Goal: Ask a question: Seek information or help from site administrators or community

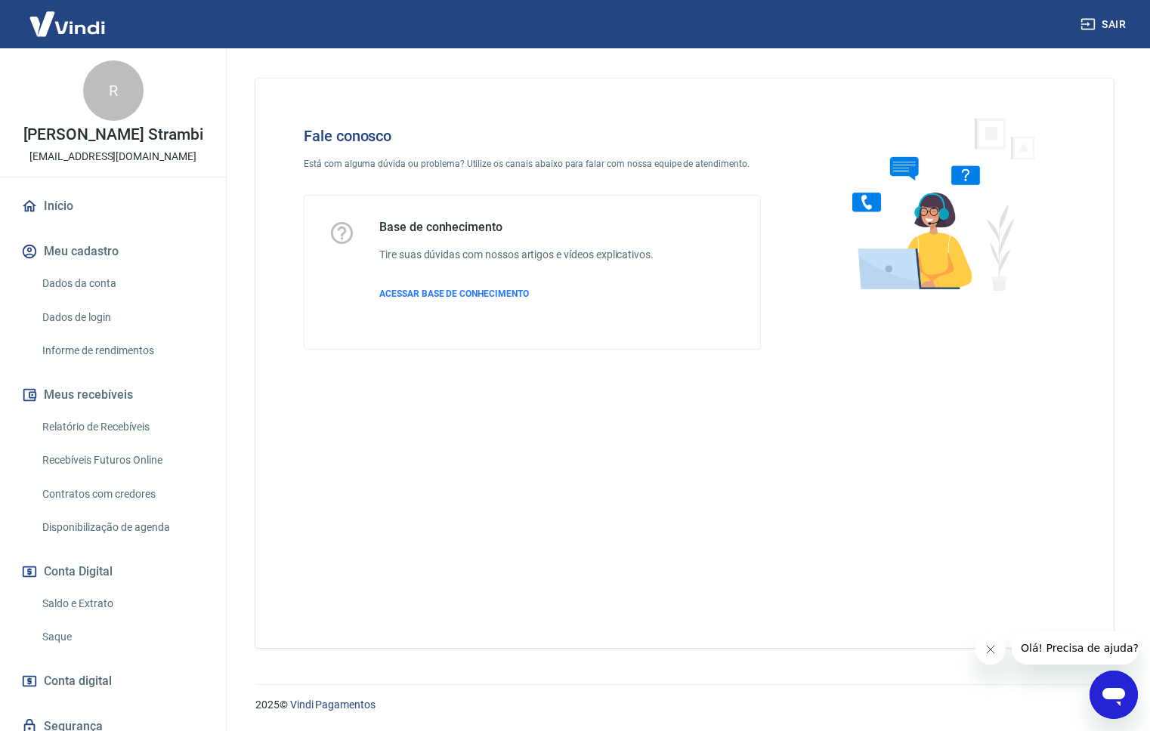
click at [1114, 691] on icon "Abrir janela de mensagens" at bounding box center [1113, 697] width 23 height 18
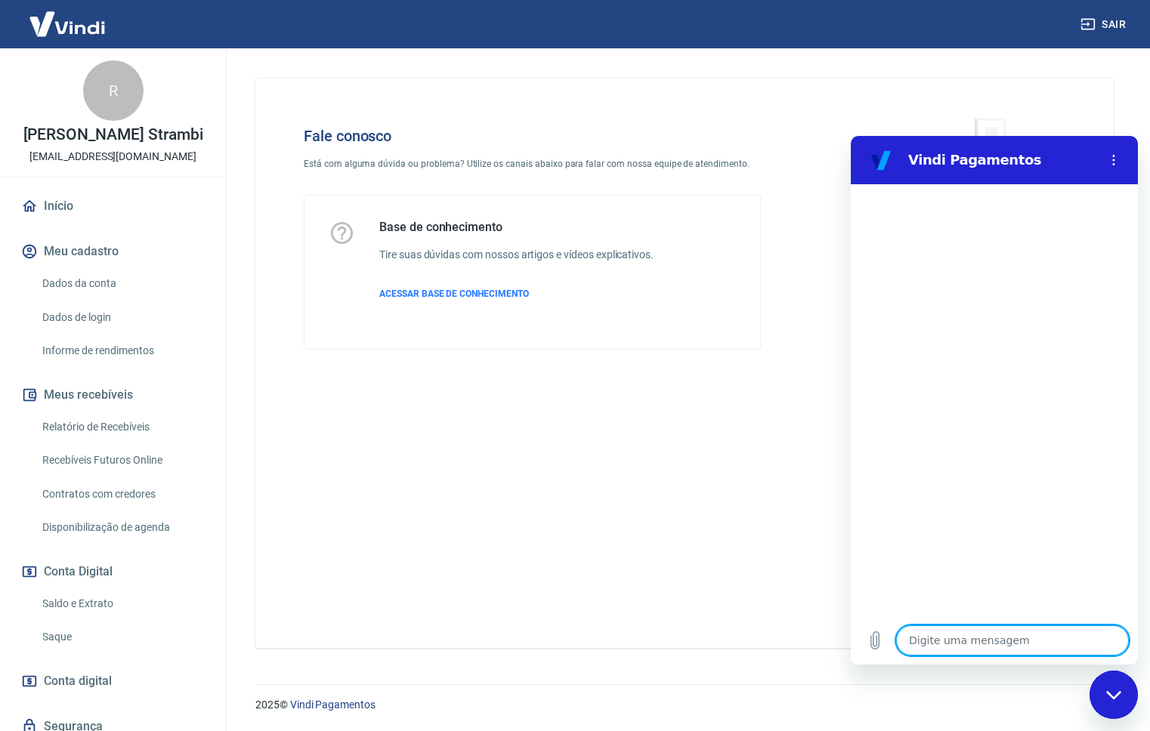
click at [938, 656] on div "Digite uma mensagem x" at bounding box center [994, 640] width 287 height 48
click at [938, 650] on textarea at bounding box center [1012, 641] width 233 height 30
type textarea "e"
type textarea "x"
type textarea "es"
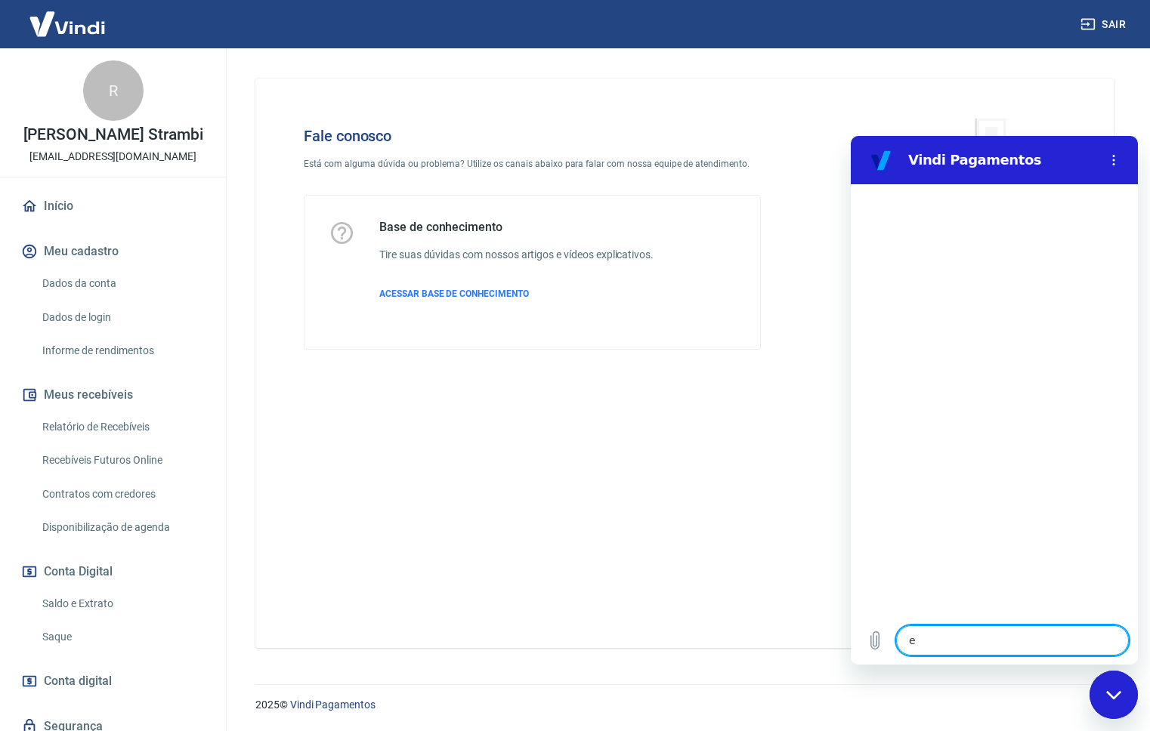
type textarea "x"
type textarea "esp"
type textarea "x"
type textarea "espe"
type textarea "x"
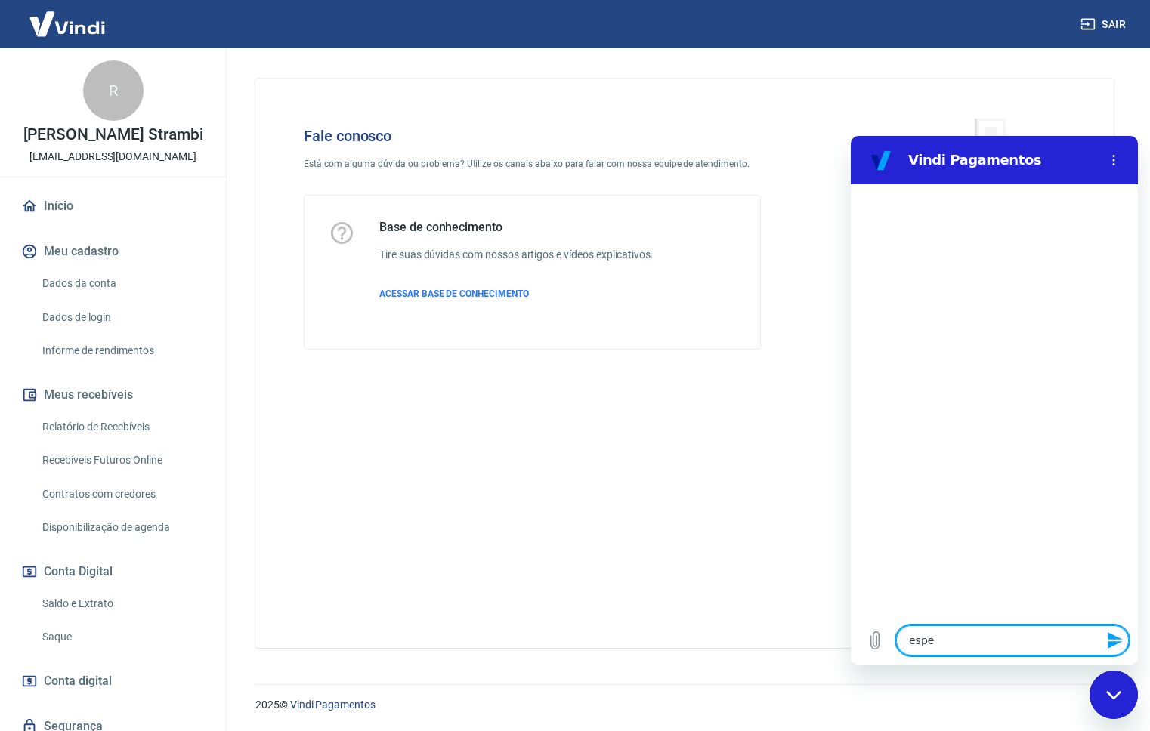
type textarea "espei"
type textarea "x"
type textarea "espe"
type textarea "x"
type textarea "esp"
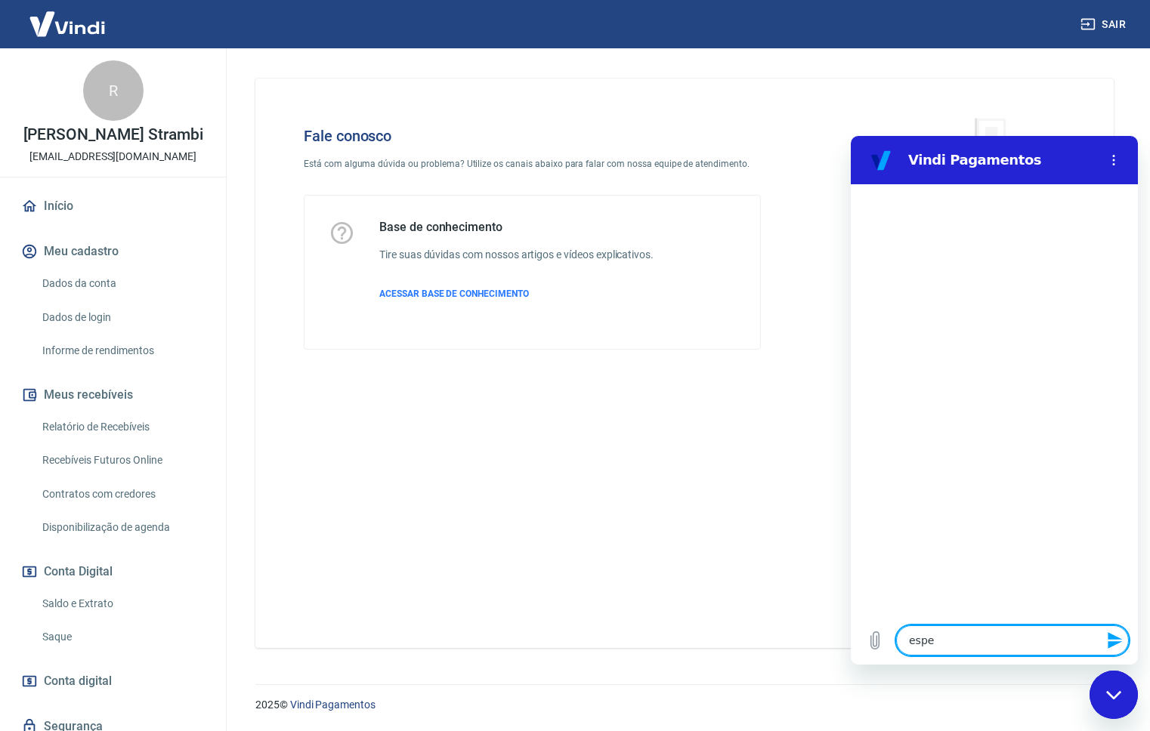
type textarea "x"
type textarea "espe"
type textarea "x"
type textarea "espec"
type textarea "x"
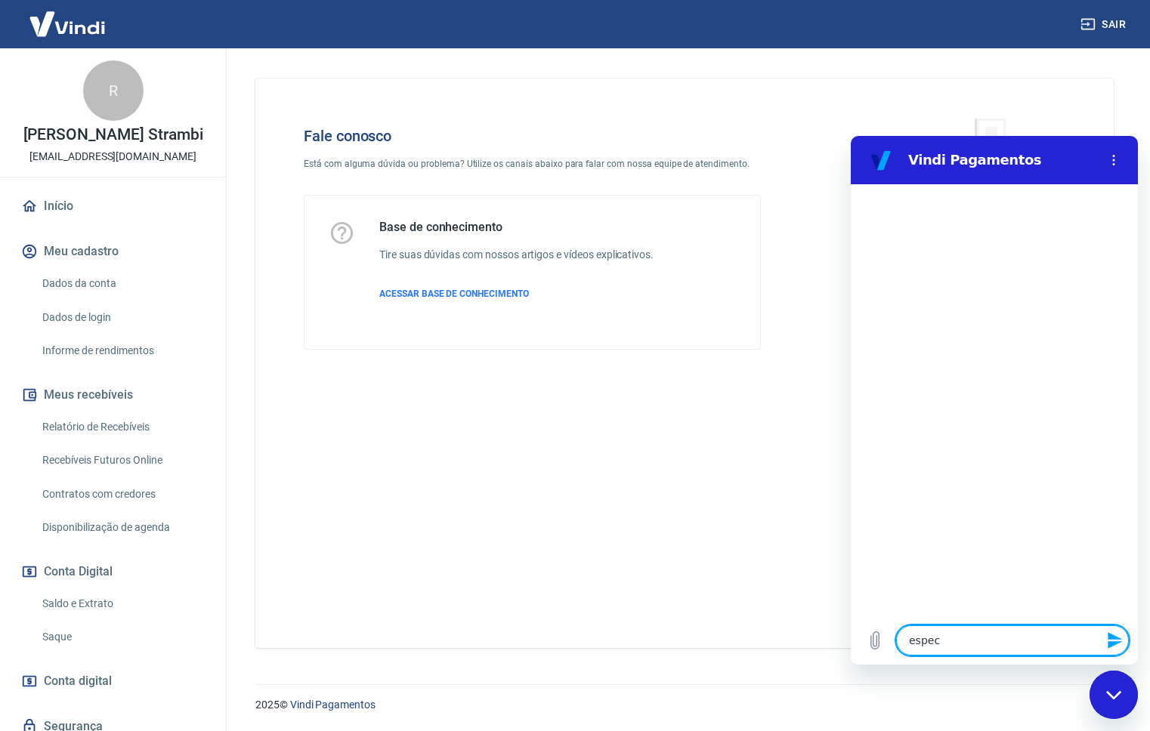
type textarea "especi"
type textarea "x"
type textarea "especia"
type textarea "x"
type textarea "especial"
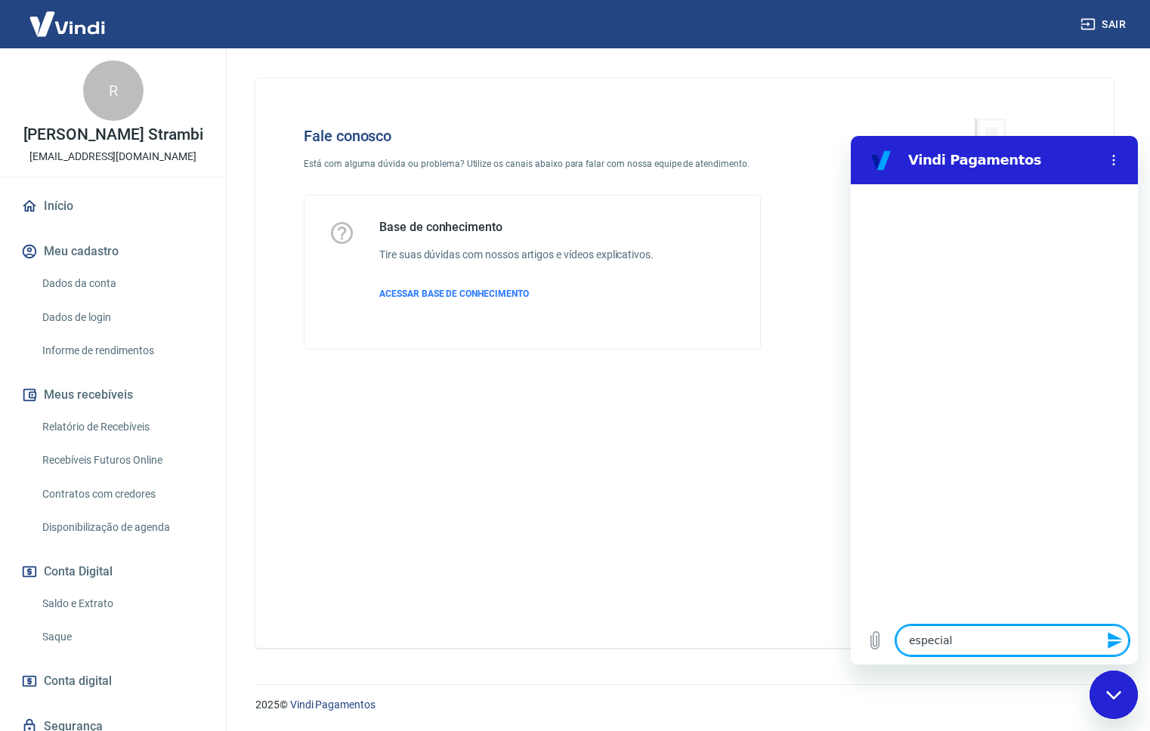
type textarea "x"
type textarea "especiali"
type textarea "x"
type textarea "especialis"
type textarea "x"
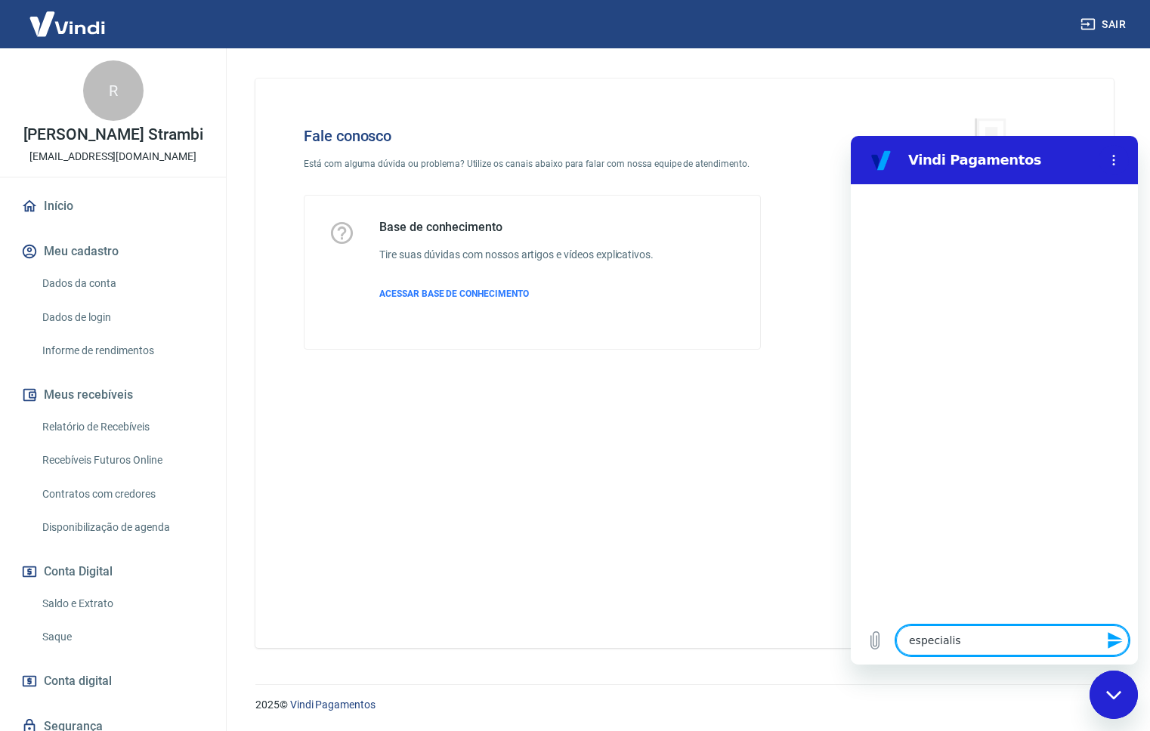
type textarea "especialist"
type textarea "x"
type textarea "especialista"
type textarea "x"
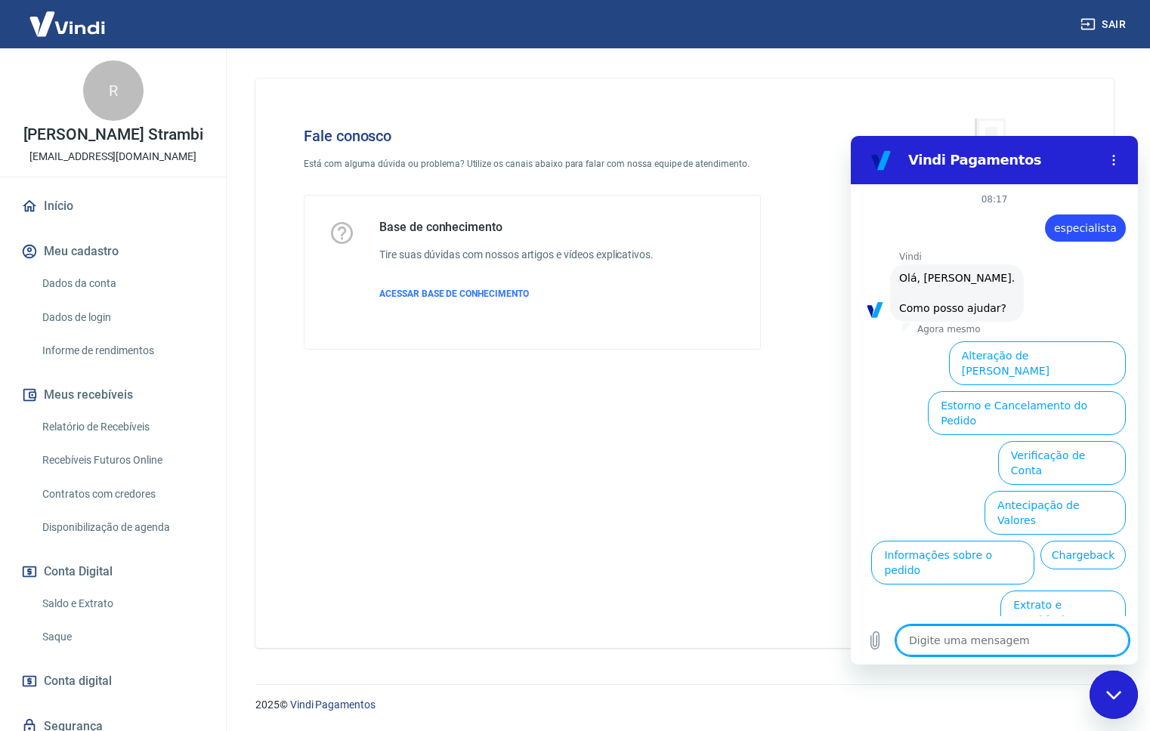
scroll to position [36, 0]
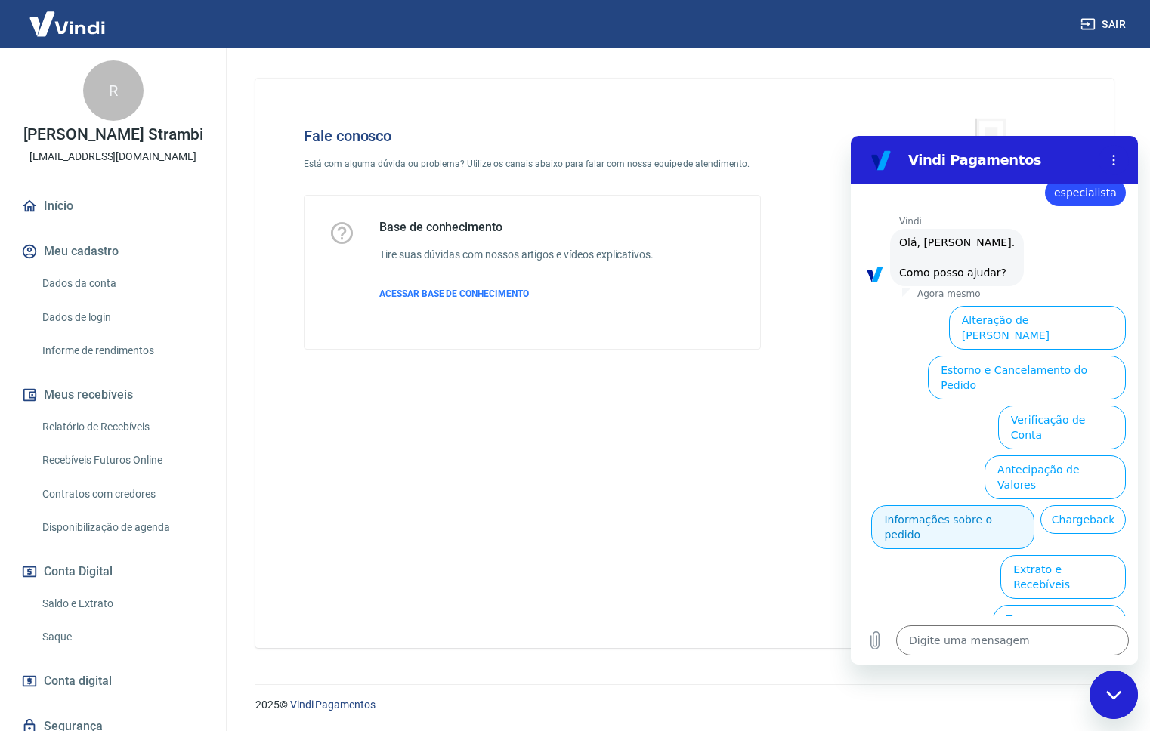
click at [1034, 505] on button "Informações sobre o pedido" at bounding box center [952, 527] width 163 height 44
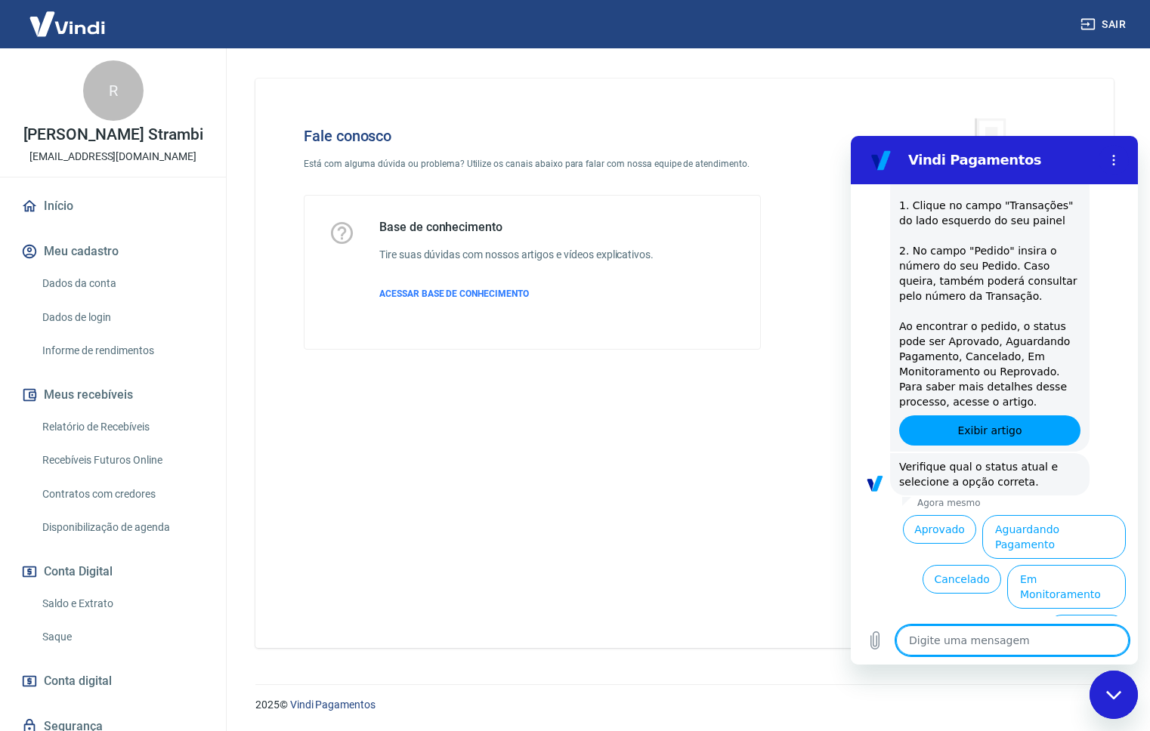
scroll to position [295, 0]
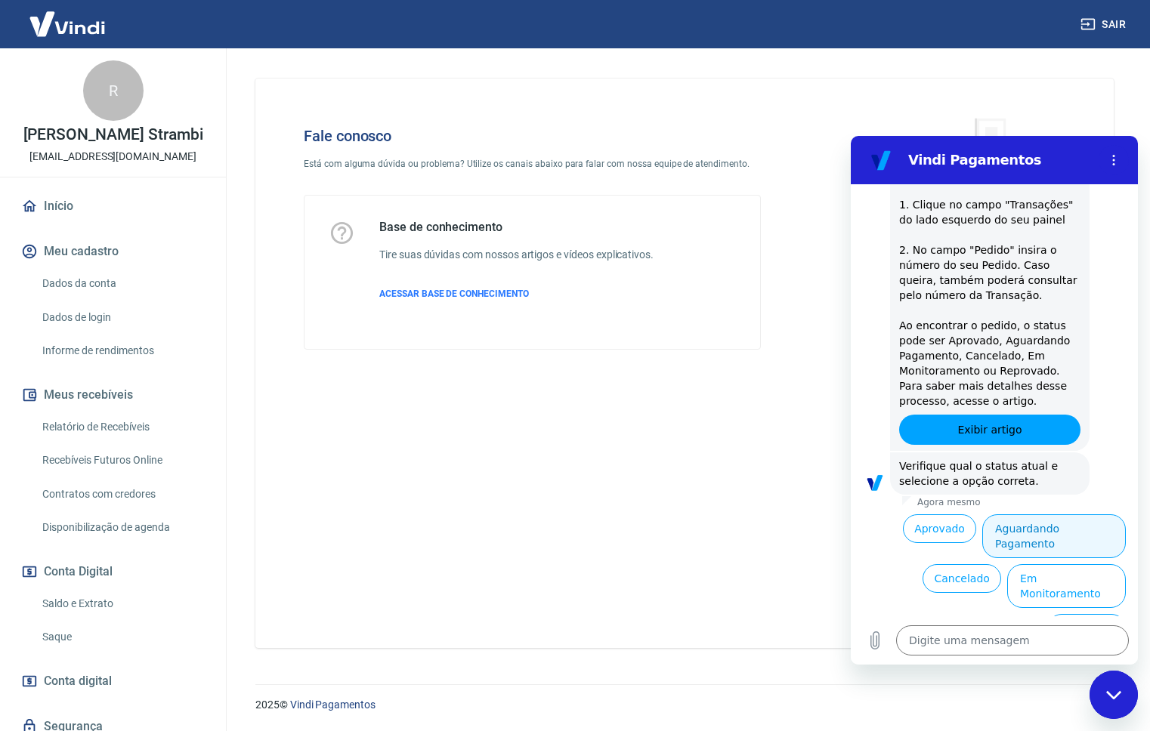
click at [1057, 533] on button "Aguardando Pagamento" at bounding box center [1054, 536] width 144 height 44
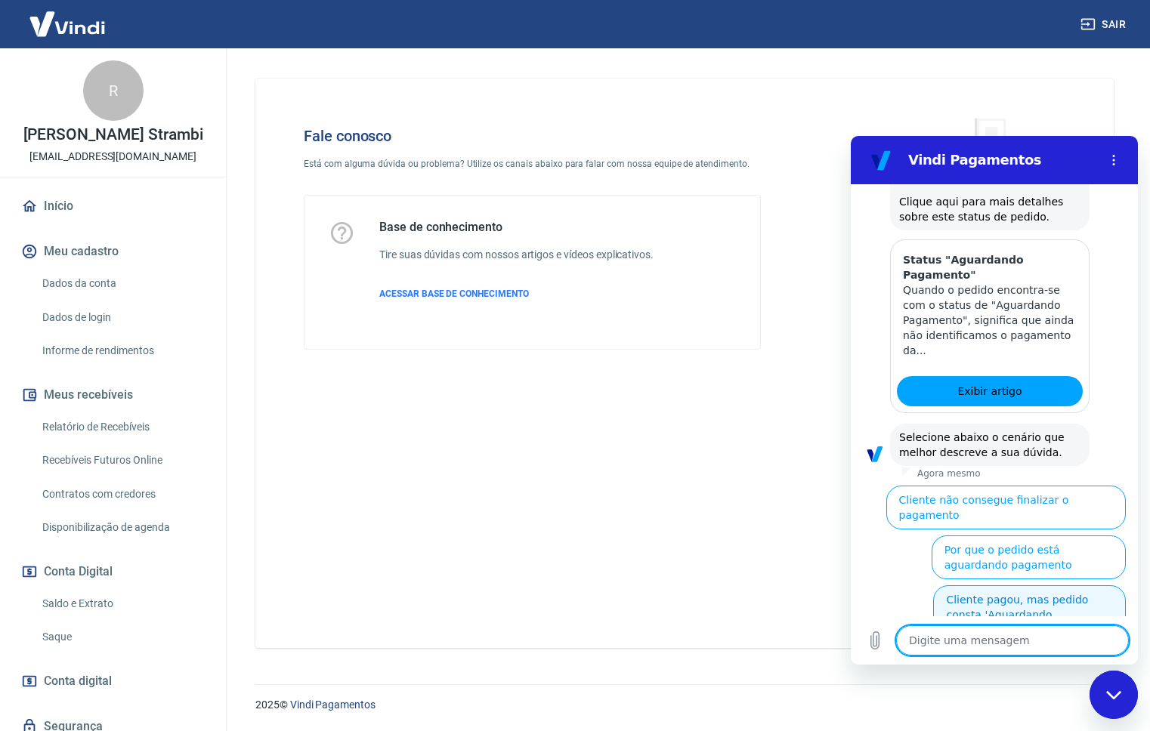
scroll to position [753, 0]
click at [1064, 595] on button "Cliente pagou, mas pedido consta 'Aguardando Pagamento'" at bounding box center [1029, 613] width 193 height 59
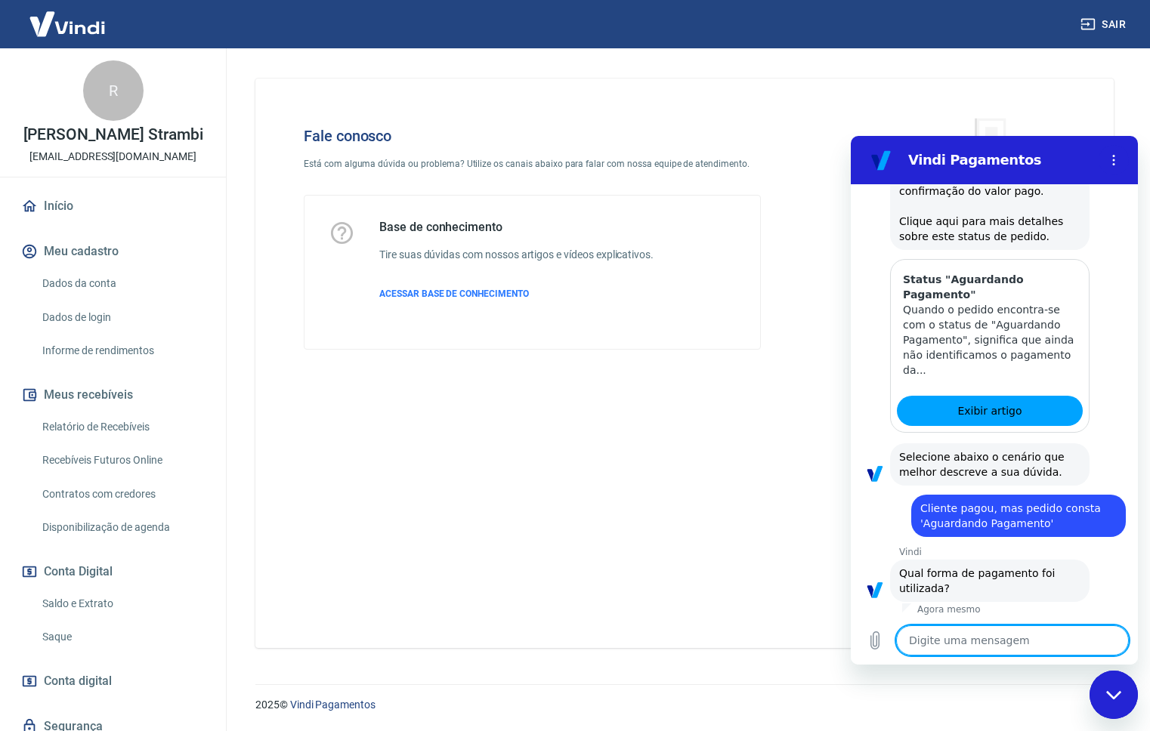
scroll to position [839, 0]
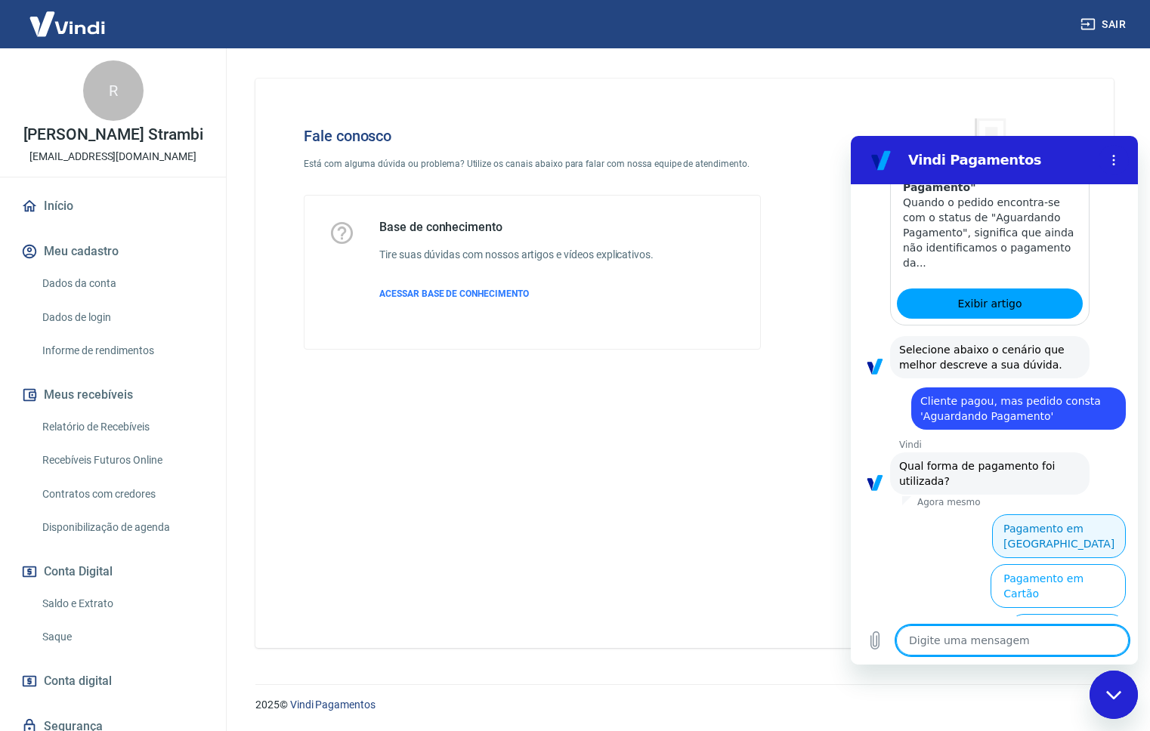
click at [1066, 530] on button "Pagamento em Boleto" at bounding box center [1059, 536] width 134 height 44
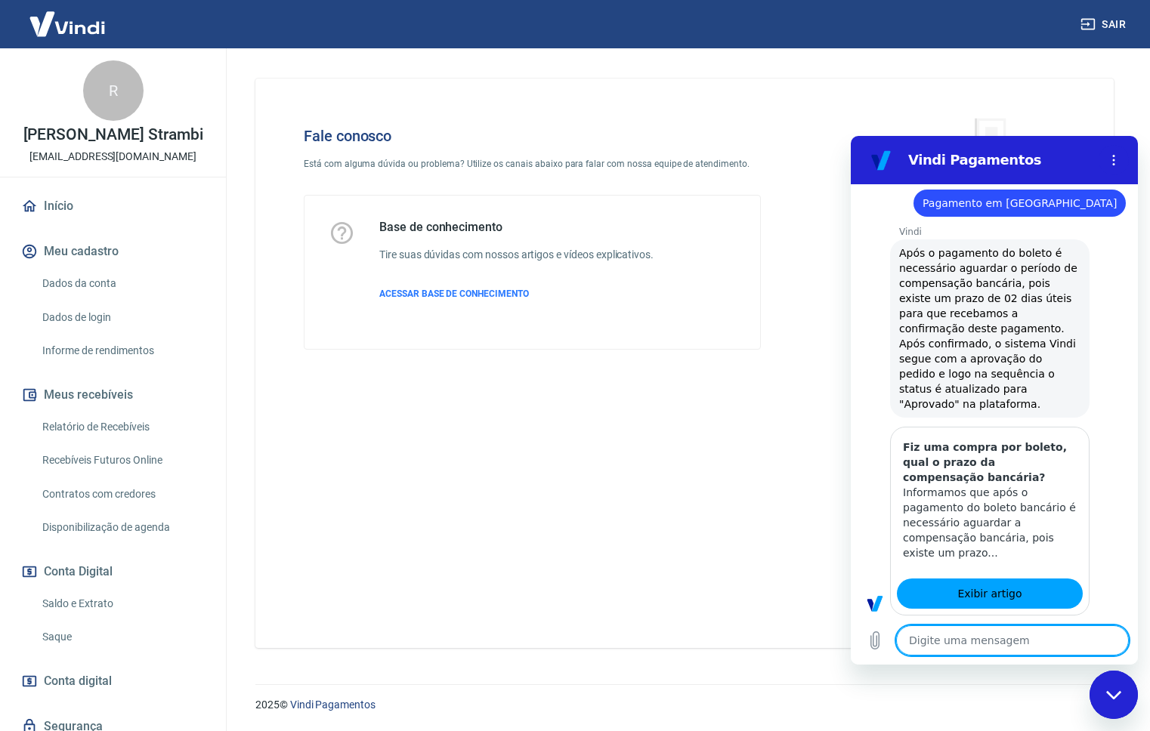
type textarea "x"
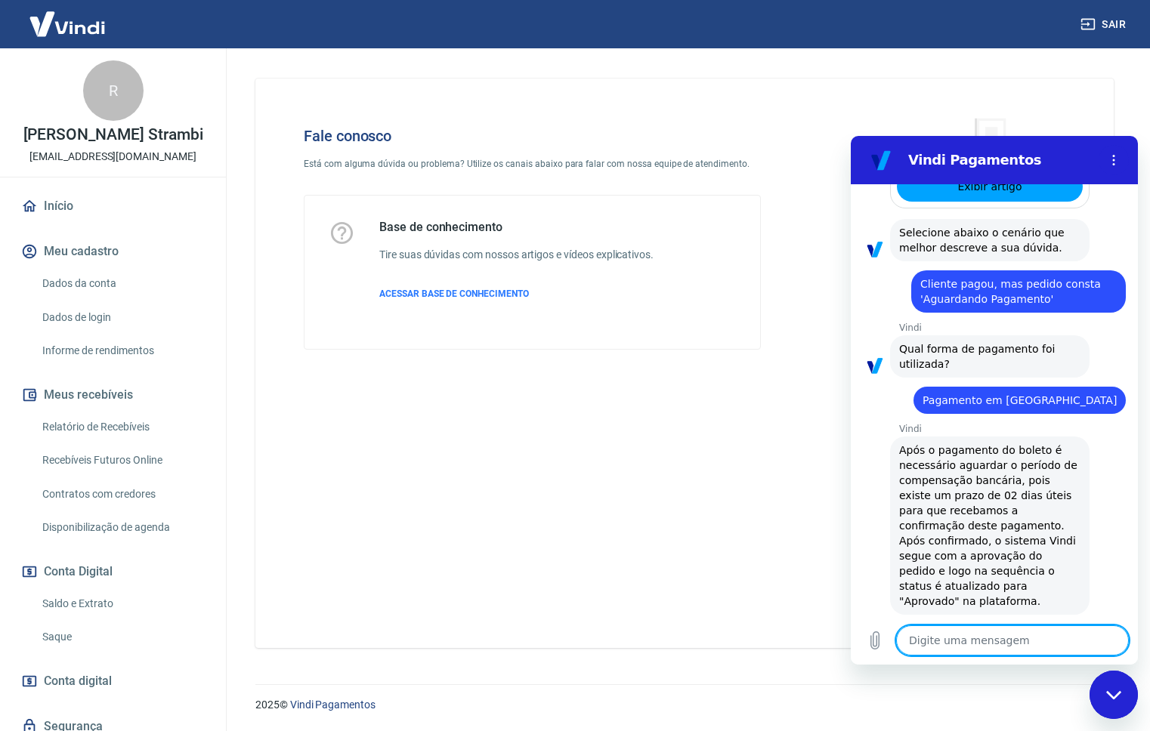
scroll to position [994, 0]
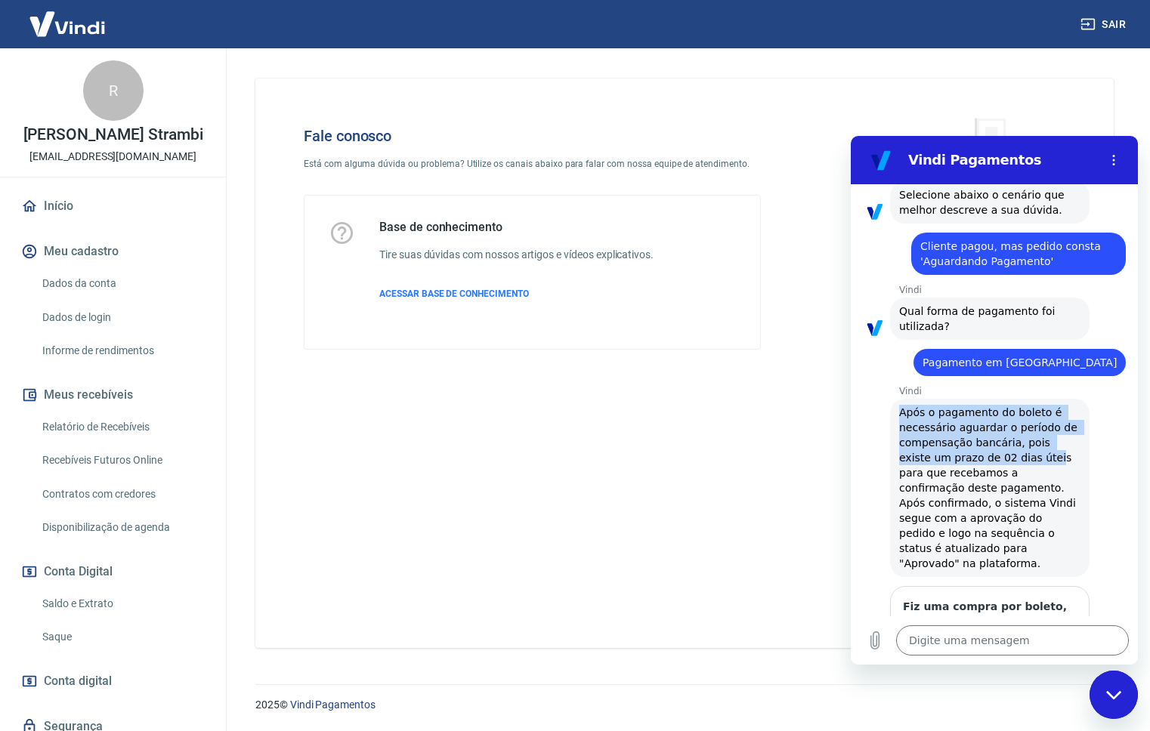
drag, startPoint x: 900, startPoint y: 412, endPoint x: 1051, endPoint y: 456, distance: 157.1
click at [1051, 456] on span "Após o pagamento do boleto é necessário aguardar o período de compensação bancá…" at bounding box center [989, 488] width 181 height 166
click at [913, 408] on span "Após o pagamento do boleto é necessário aguardar o período de compensação bancá…" at bounding box center [989, 488] width 181 height 166
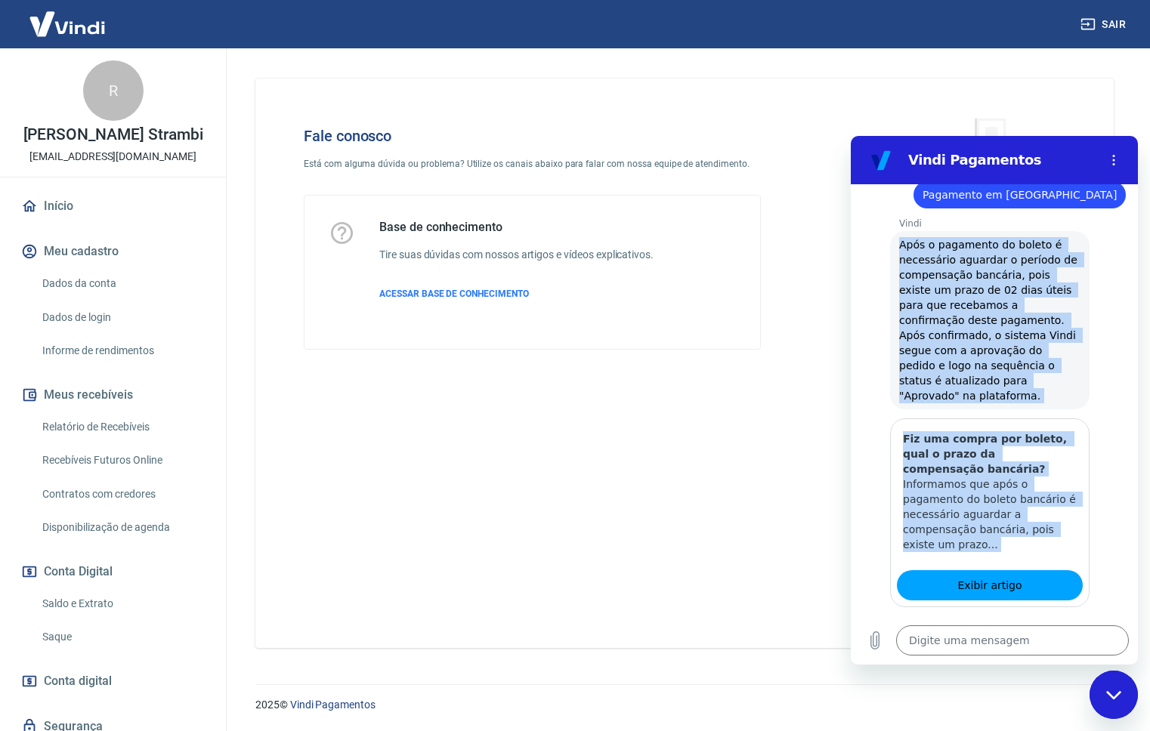
scroll to position [1273, 0]
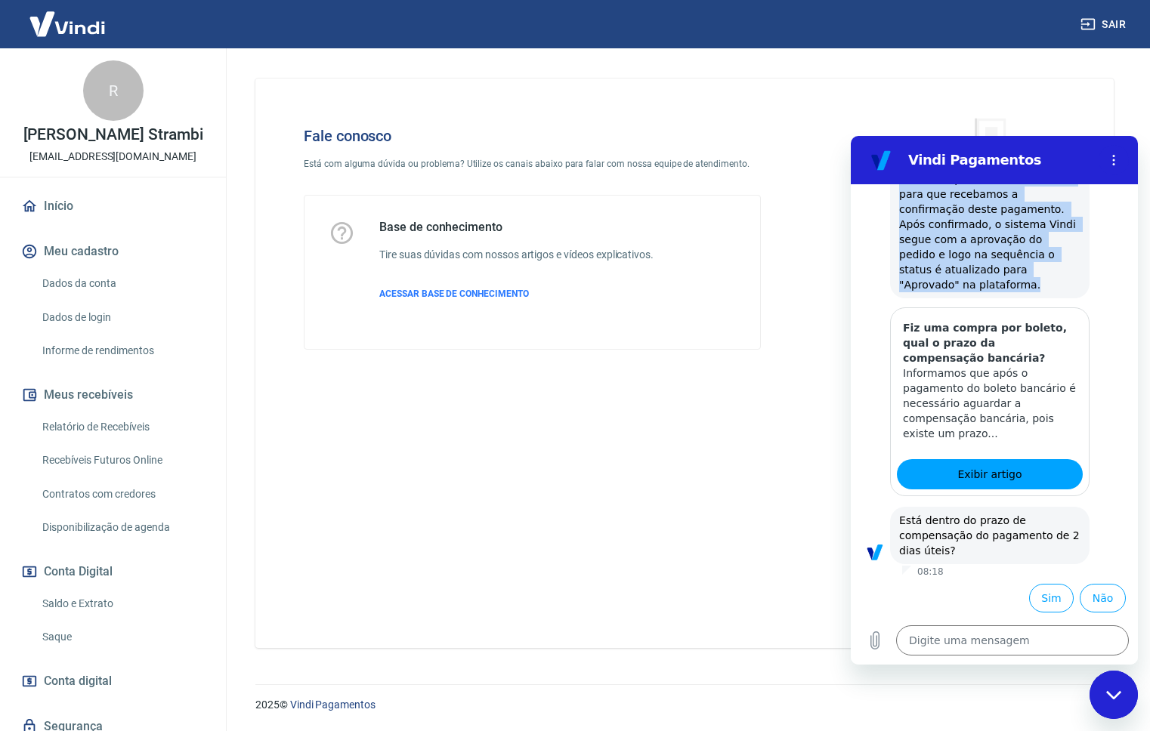
drag, startPoint x: 899, startPoint y: 409, endPoint x: 1027, endPoint y: 289, distance: 175.8
click at [1027, 289] on span "Após o pagamento do boleto é necessário aguardar o período de compensação bancá…" at bounding box center [989, 209] width 181 height 166
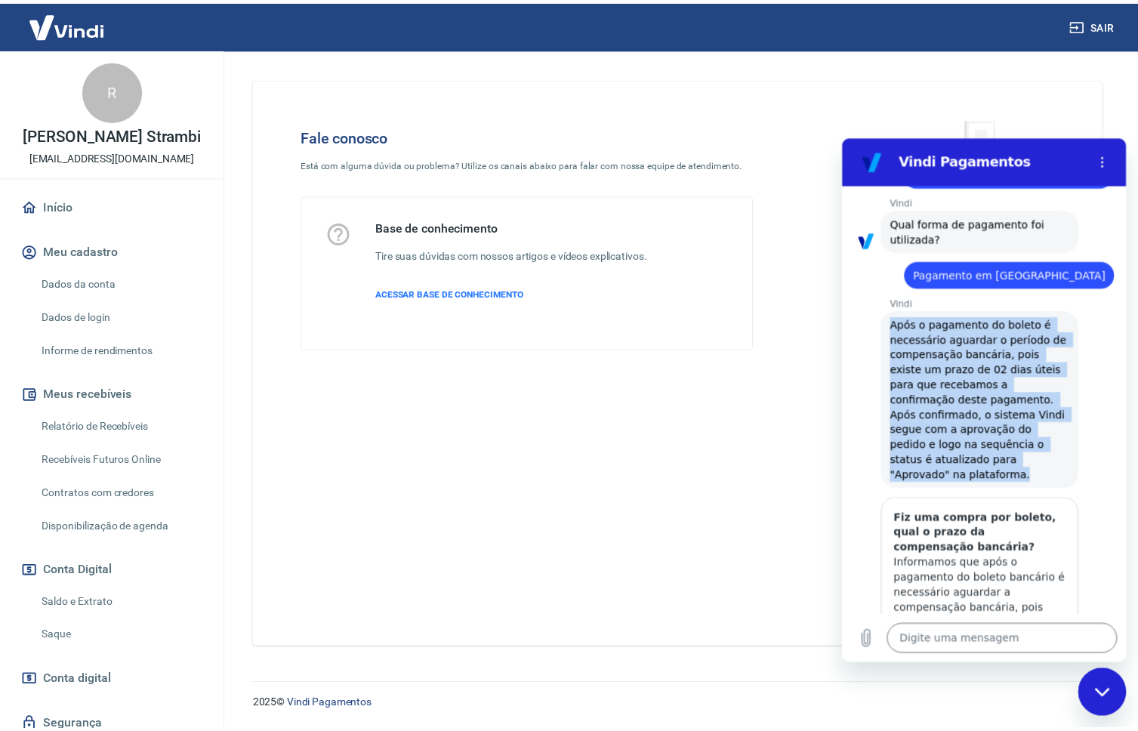
scroll to position [1083, 0]
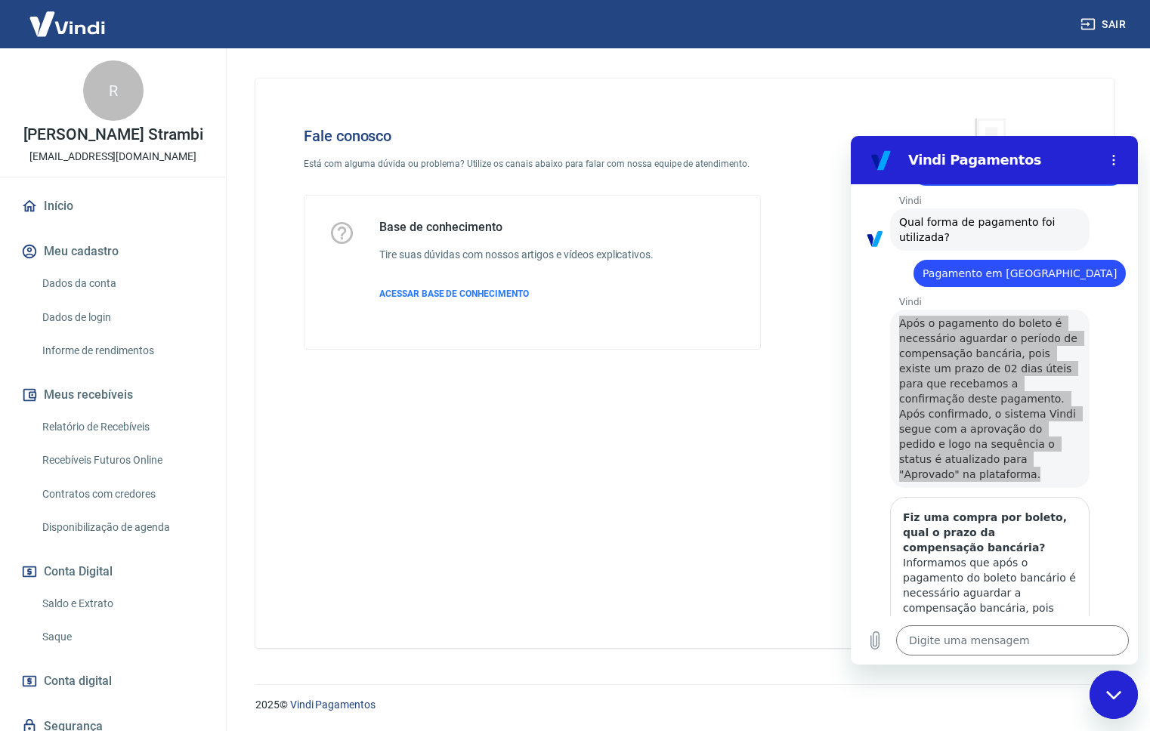
click at [67, 207] on link "Início" at bounding box center [113, 206] width 190 height 33
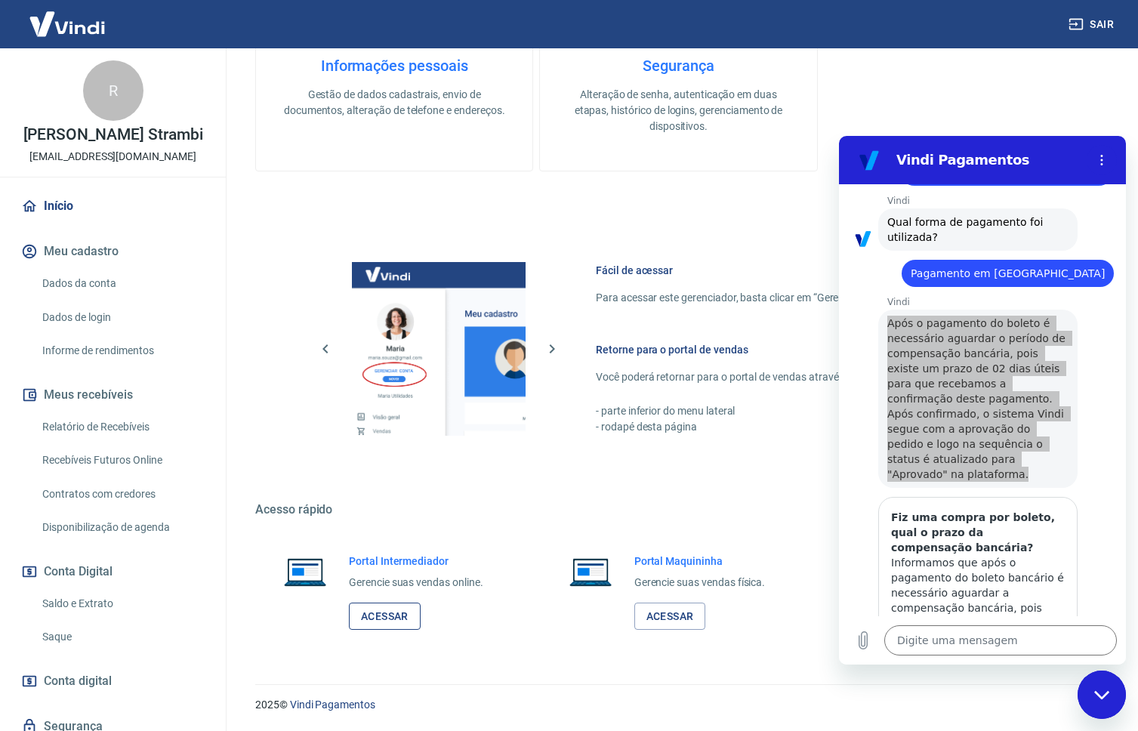
scroll to position [462, 0]
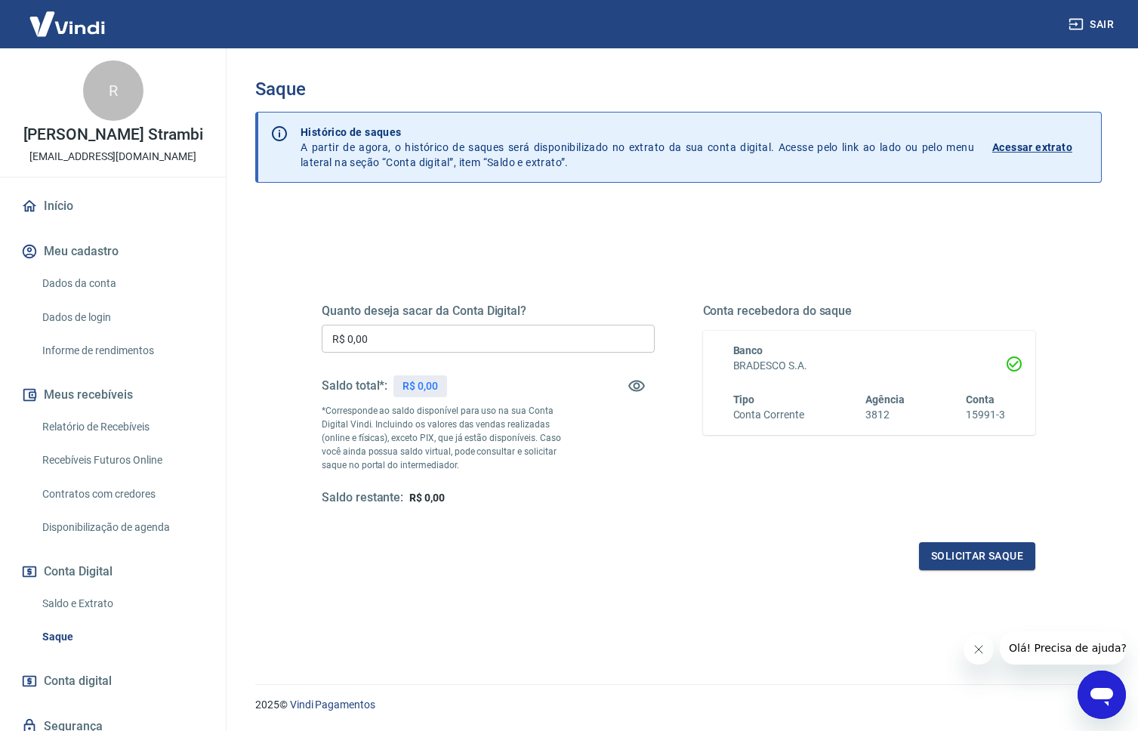
click at [59, 202] on link "Início" at bounding box center [113, 206] width 190 height 33
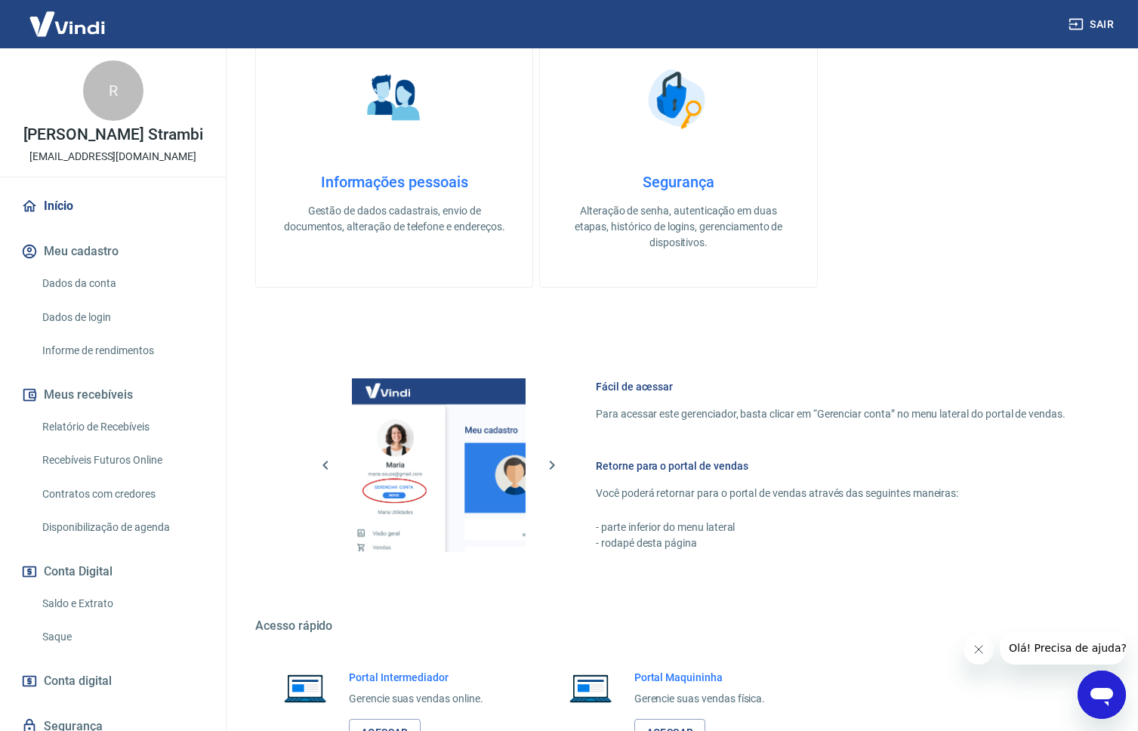
scroll to position [462, 0]
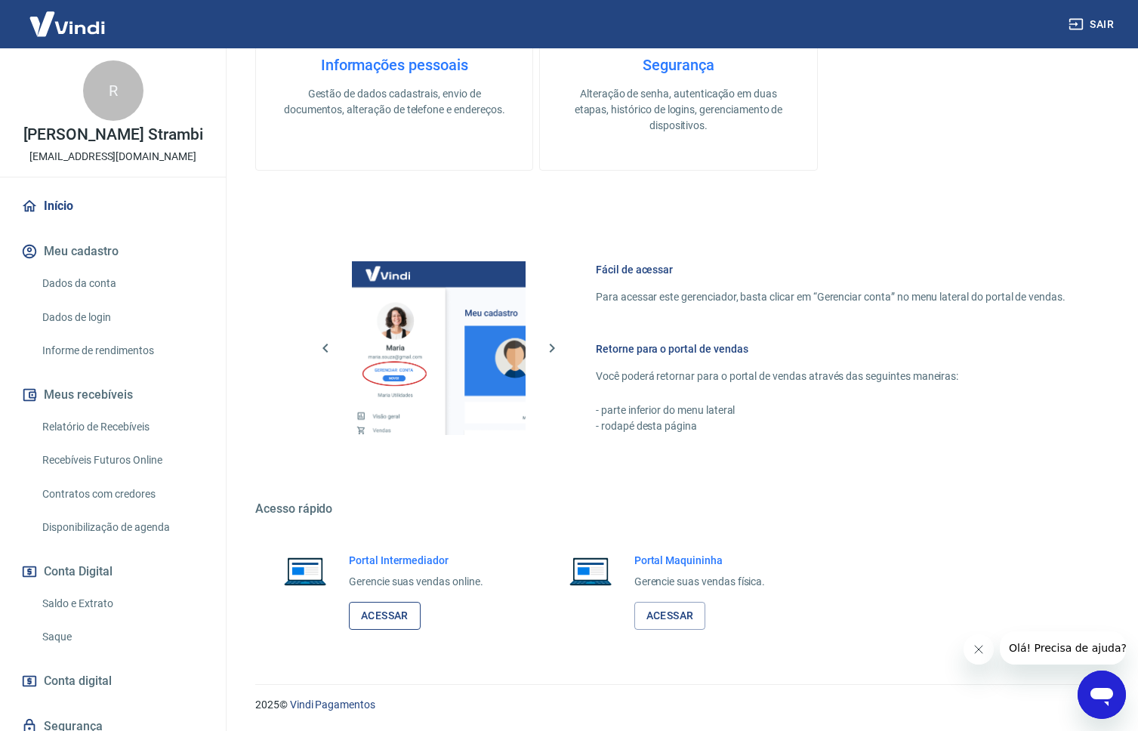
click at [384, 620] on link "Acessar" at bounding box center [385, 616] width 72 height 28
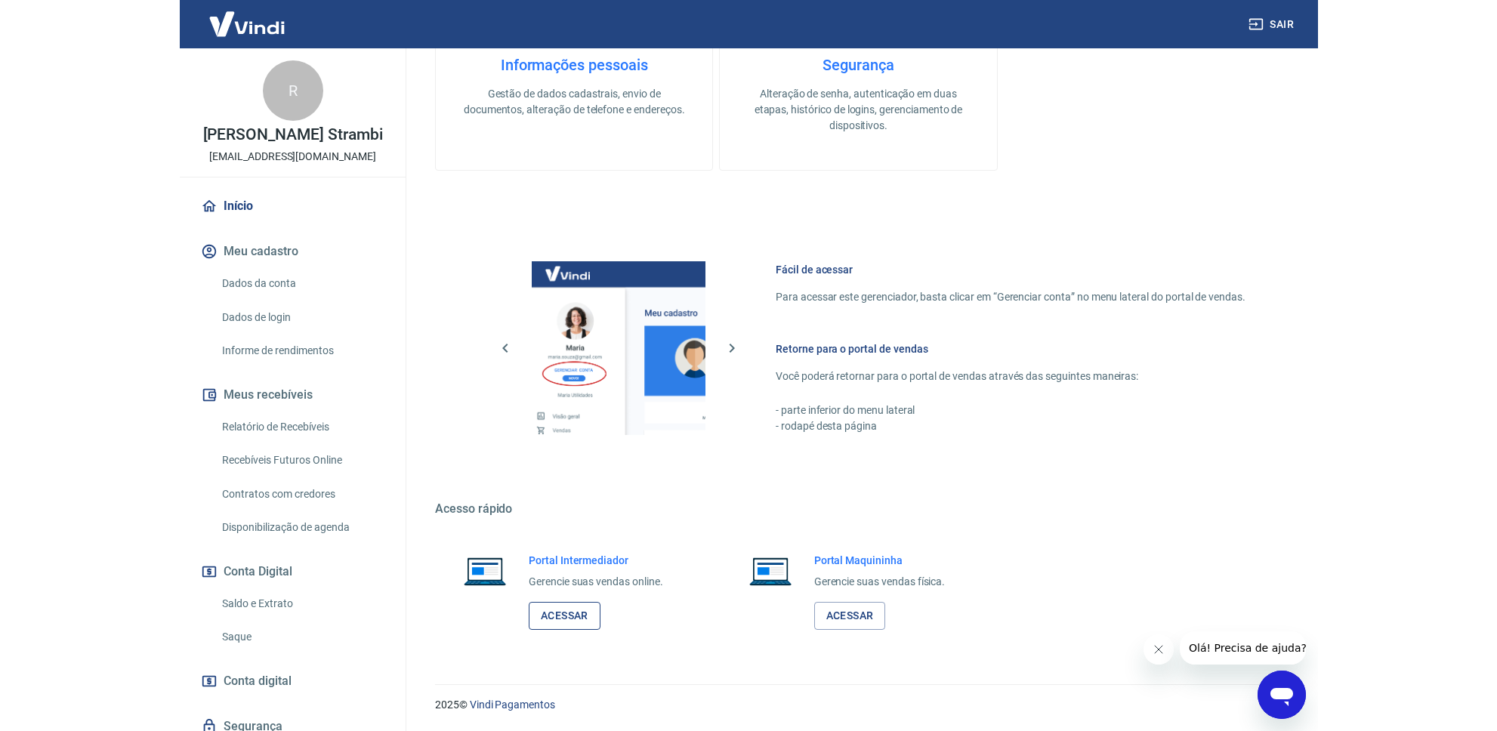
scroll to position [446, 0]
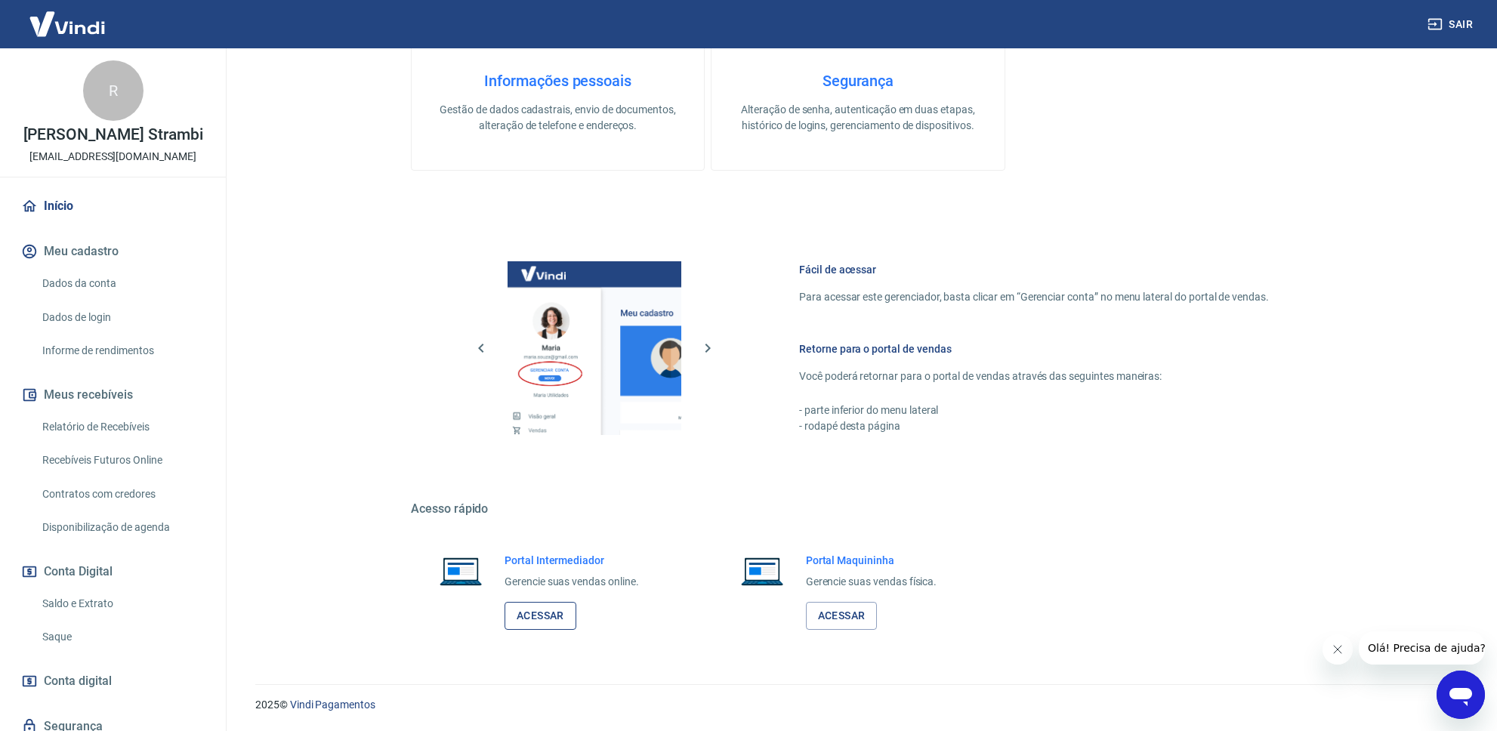
click at [535, 607] on link "Acessar" at bounding box center [541, 616] width 72 height 28
click at [573, 622] on link "Acessar" at bounding box center [541, 616] width 72 height 28
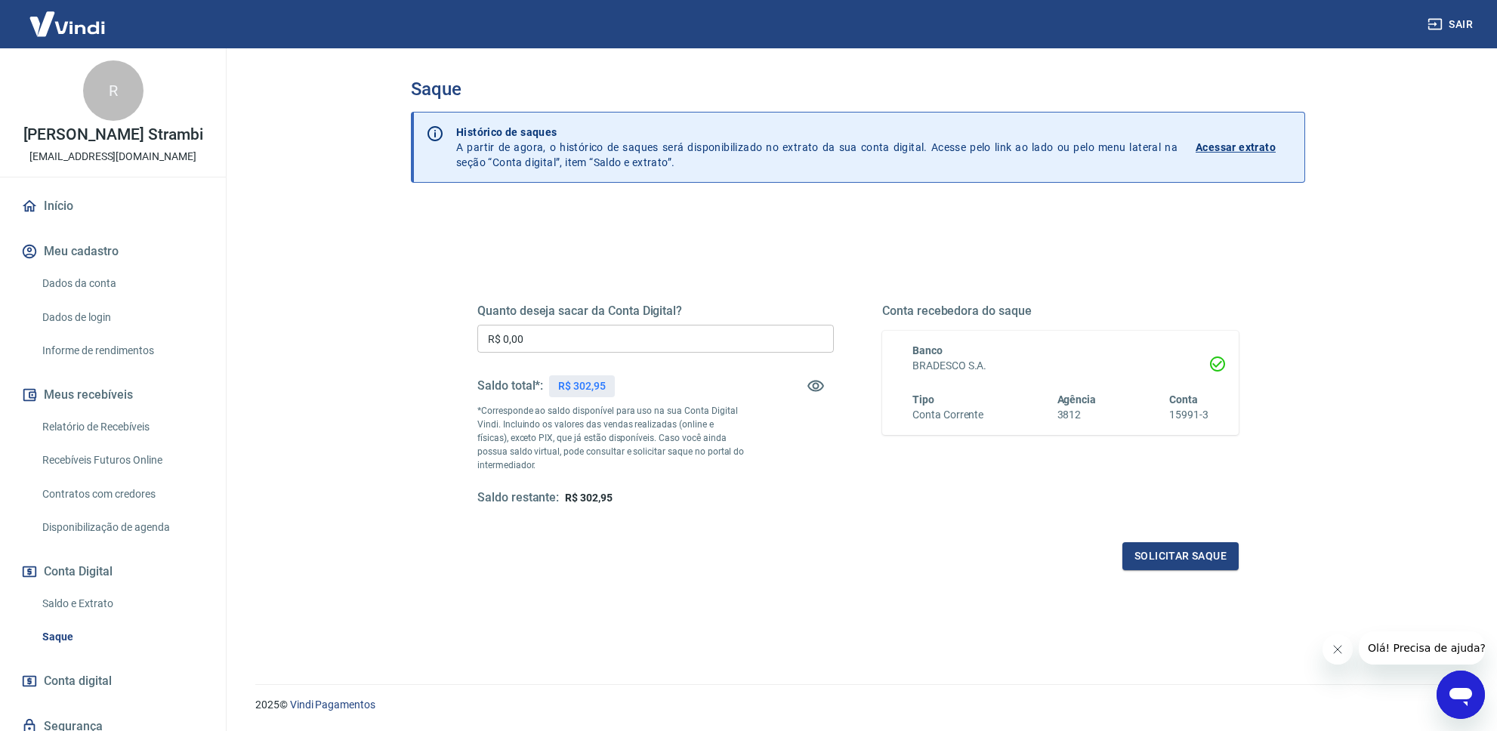
click at [47, 205] on link "Início" at bounding box center [113, 206] width 190 height 33
